Goal: Information Seeking & Learning: Learn about a topic

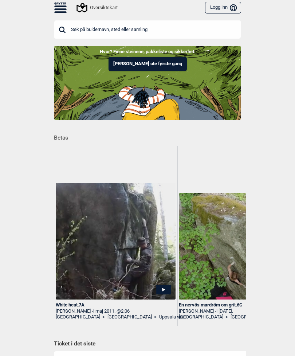
click at [66, 12] on icon at bounding box center [60, 12] width 12 height 2
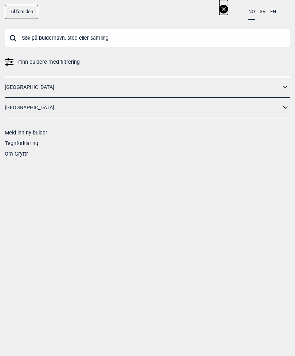
click at [13, 88] on link "[GEOGRAPHIC_DATA]" at bounding box center [143, 87] width 276 height 11
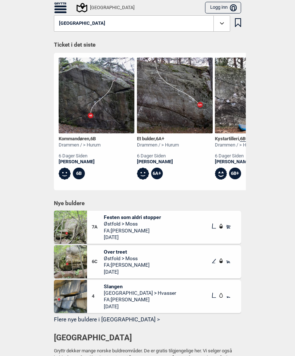
click at [59, 10] on icon at bounding box center [60, 9] width 12 height 2
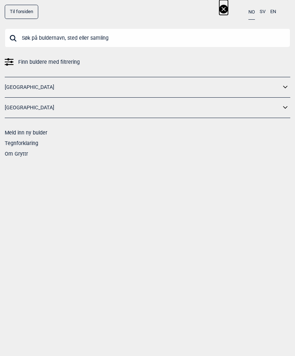
click at [290, 84] on icon at bounding box center [285, 87] width 9 height 11
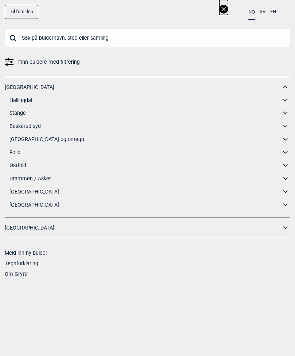
click at [289, 99] on icon at bounding box center [285, 100] width 9 height 11
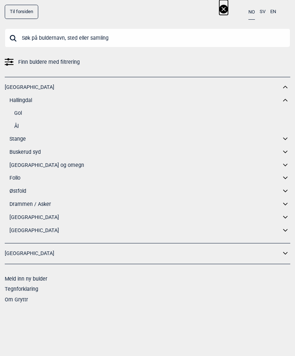
click at [13, 123] on div "Gol Ål" at bounding box center [149, 119] width 281 height 23
click at [12, 123] on div "Gol Ål" at bounding box center [149, 119] width 281 height 23
click at [14, 124] on link "Ål" at bounding box center [152, 126] width 276 height 11
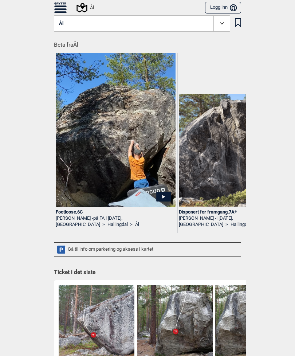
click at [82, 8] on icon at bounding box center [82, 7] width 11 height 9
click at [212, 248] on div "Gå til info om parkering og aksess i kartet" at bounding box center [147, 249] width 187 height 14
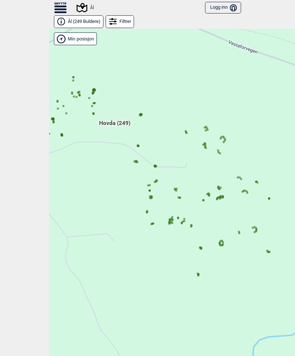
click at [67, 22] on link "Ål ( 249 Buldere )" at bounding box center [79, 21] width 50 height 13
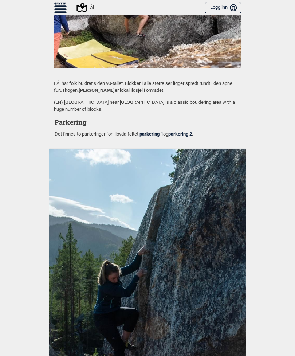
scroll to position [645, 0]
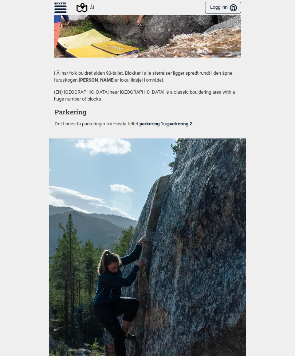
click at [157, 121] on link "parkering 1" at bounding box center [152, 123] width 24 height 5
click at [187, 121] on link "parkering 2" at bounding box center [180, 123] width 24 height 5
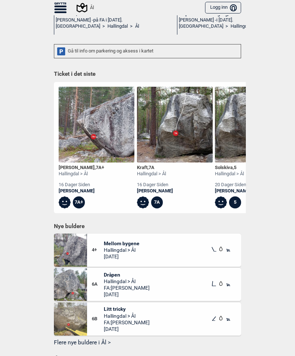
scroll to position [168, 0]
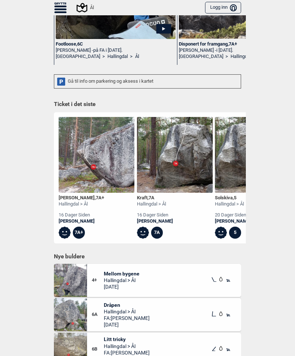
click at [85, 5] on icon at bounding box center [82, 7] width 11 height 9
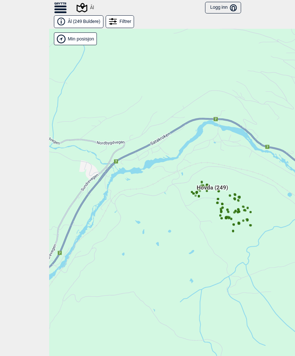
click at [200, 188] on span "Hovda (249)" at bounding box center [212, 191] width 31 height 14
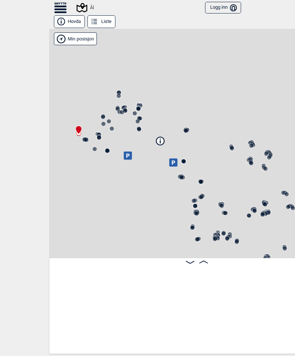
scroll to position [0, 8]
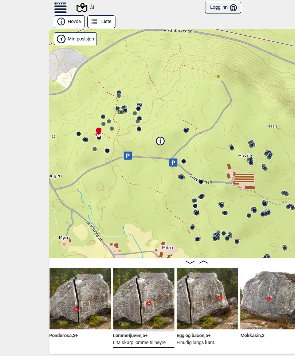
scroll to position [0, 1273]
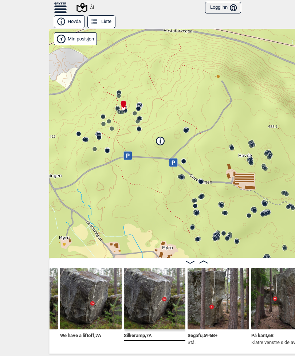
scroll to position [0, 3112]
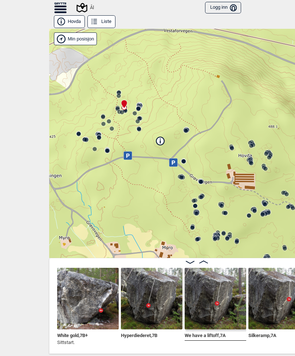
scroll to position [0, 2984]
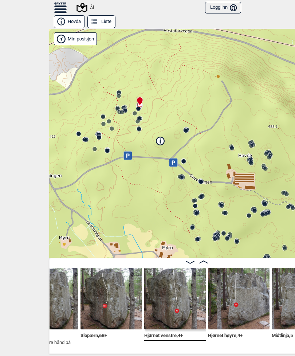
scroll to position [0, 3474]
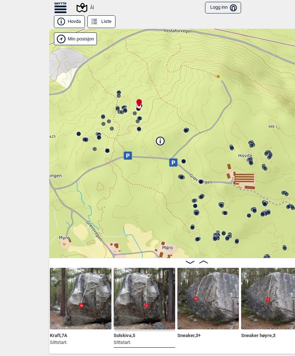
scroll to position [0, 3978]
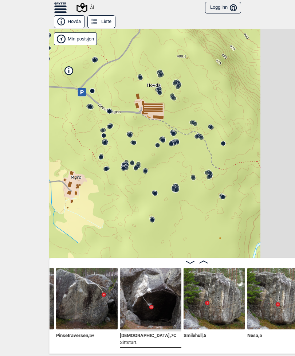
click at [90, 108] on circle at bounding box center [90, 107] width 4 height 4
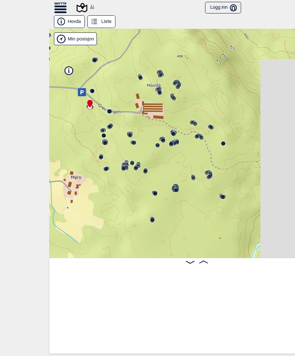
scroll to position [0, 7321]
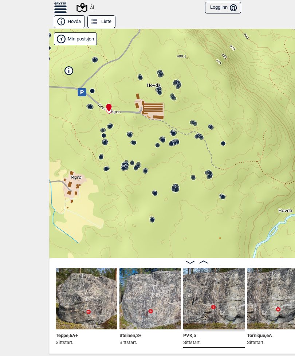
scroll to position [0, 7587]
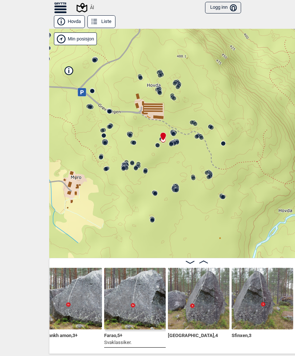
scroll to position [0, 9043]
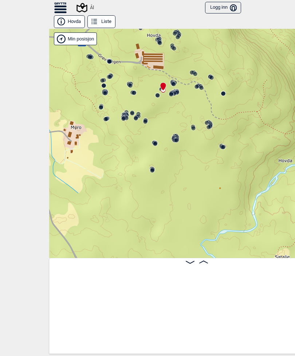
scroll to position [0, 9043]
